Goal: Find specific page/section: Find specific page/section

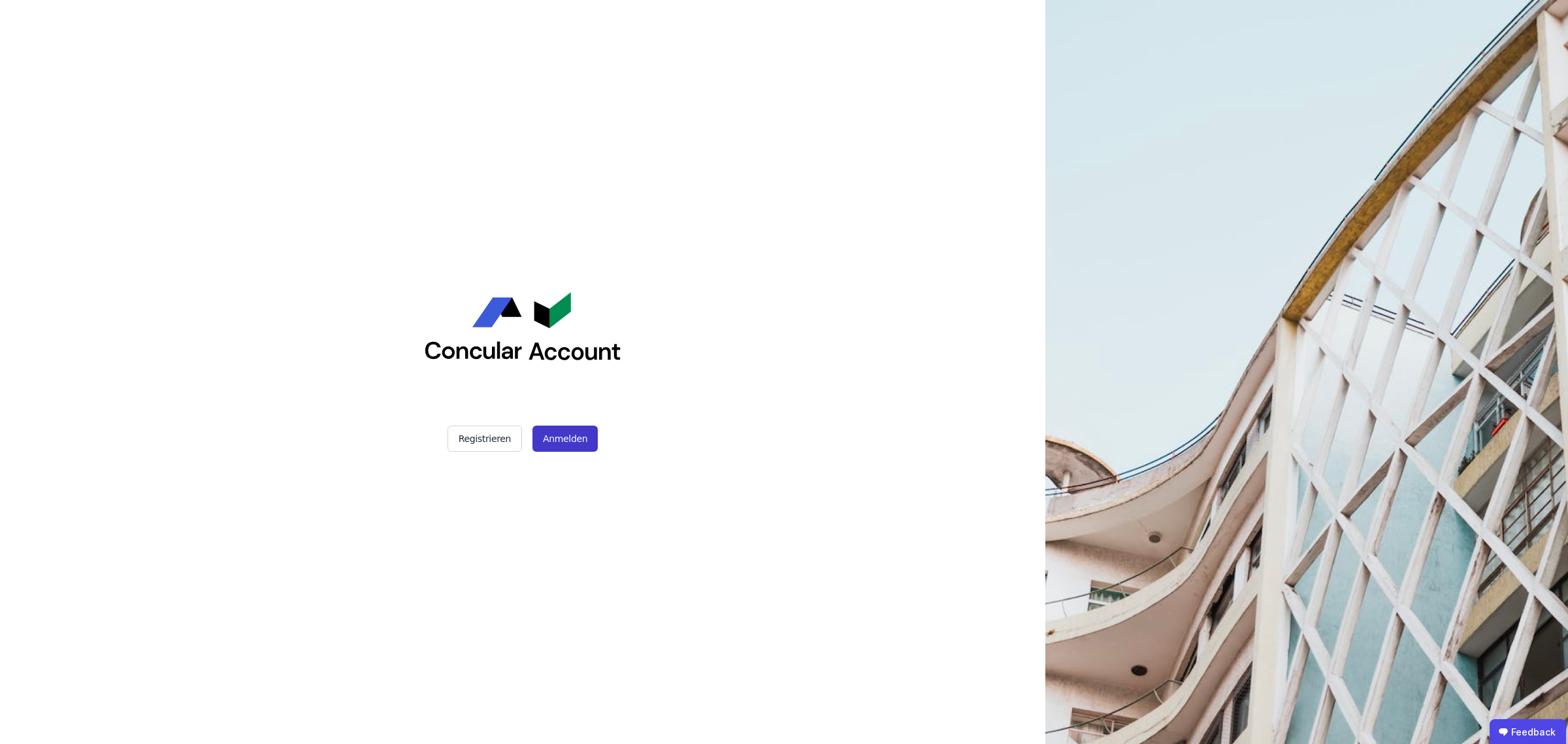
click at [582, 435] on button "Anmelden" at bounding box center [565, 438] width 65 height 26
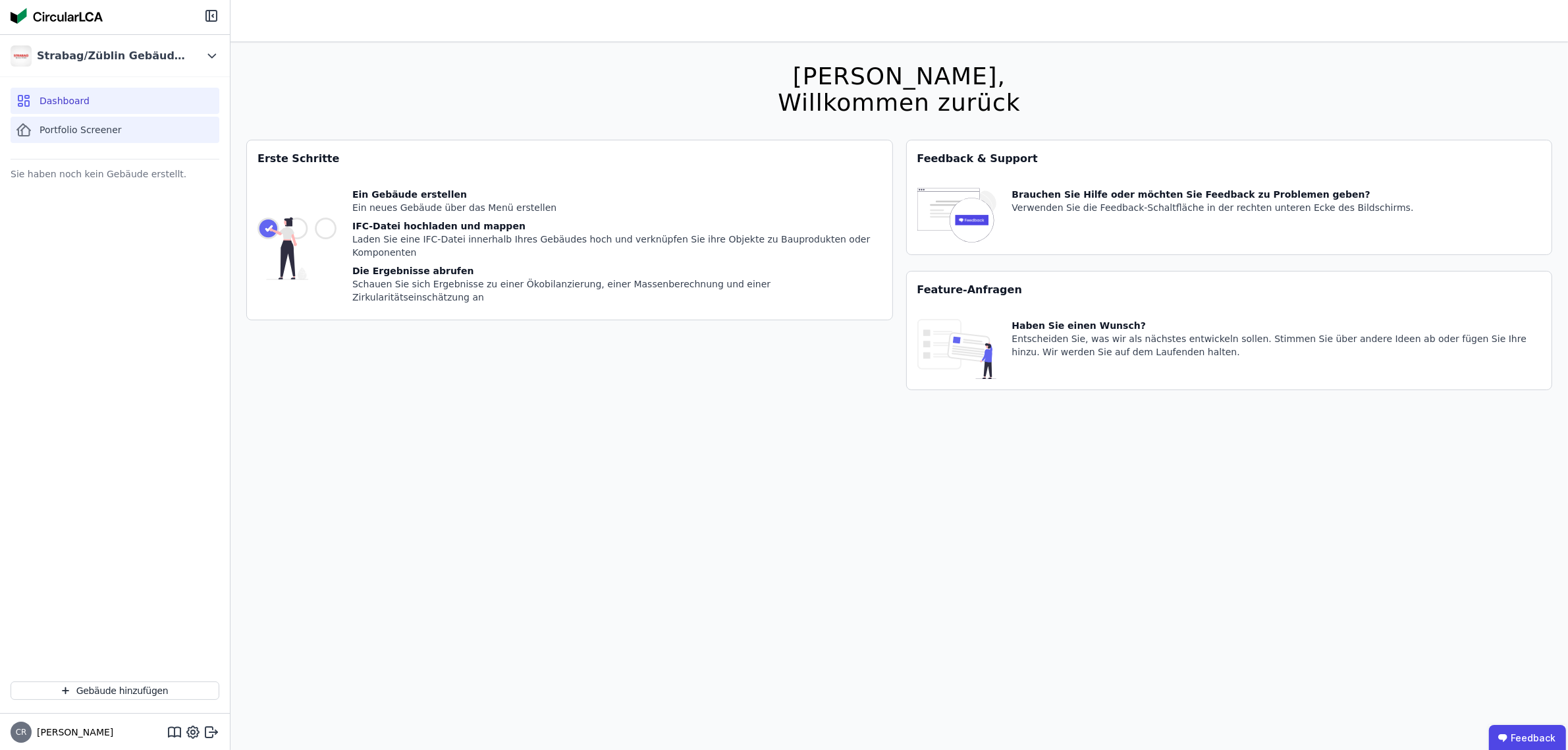
click at [98, 124] on span "Portfolio Screener" at bounding box center [81, 130] width 83 height 13
